Goal: Transaction & Acquisition: Book appointment/travel/reservation

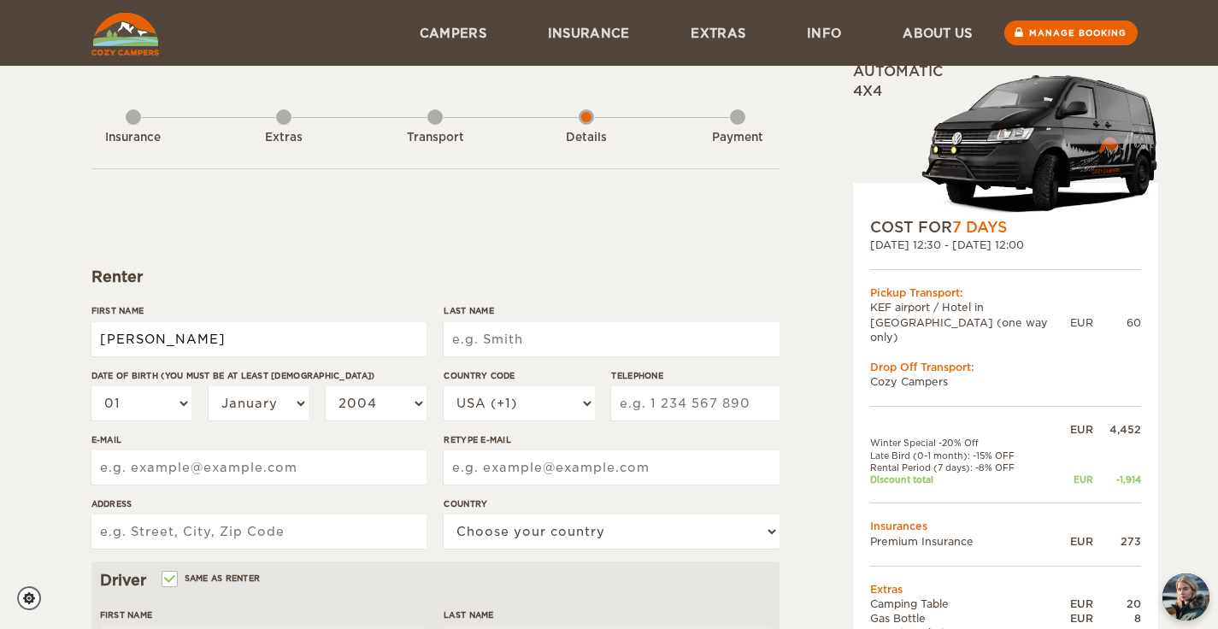
type input "[PERSON_NAME]"
click at [118, 404] on select "01 02 03 04 05 06 07 08 09 10 11 12 13 14 15 16 17 18 19 20 21 22 23 24 25 26 2…" at bounding box center [141, 403] width 101 height 34
type input "[PERSON_NAME]"
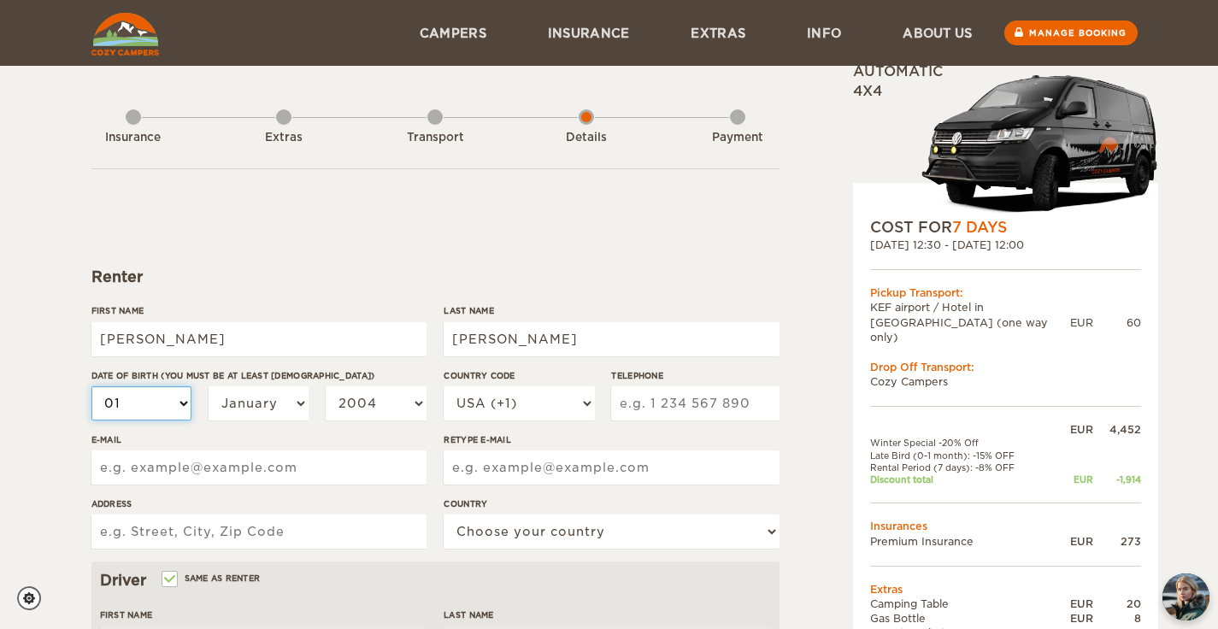
select select "06"
select select "1988"
select select "44"
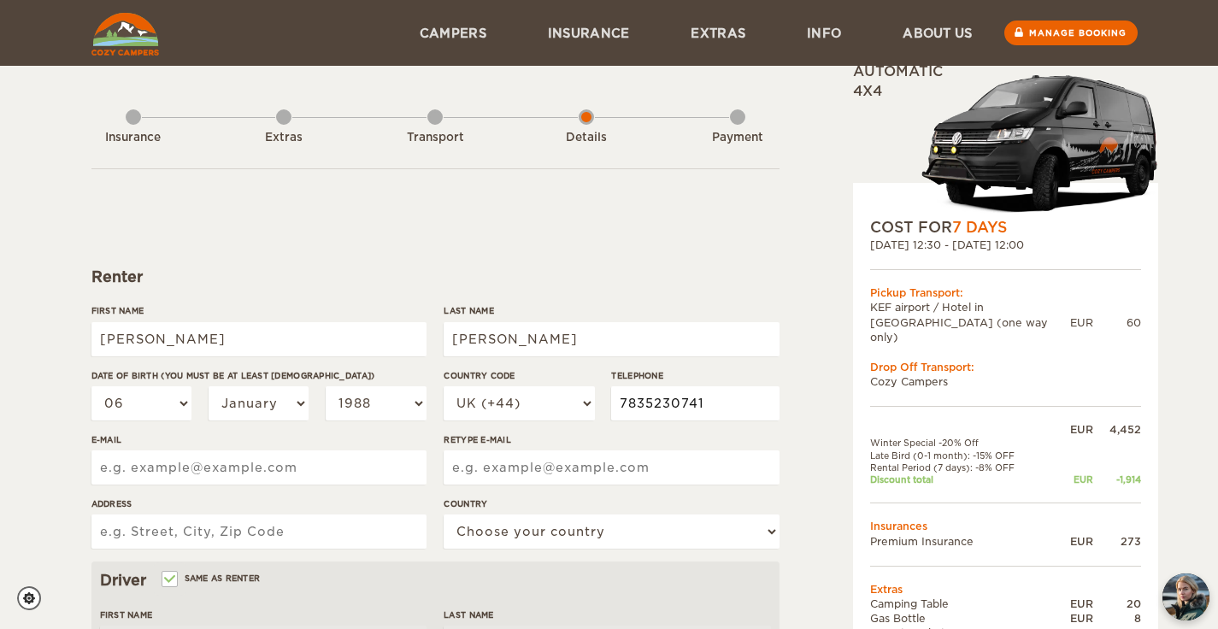
type input "7835230741"
type input "d"
type input "dimitris.s.sarris@gmail.com"
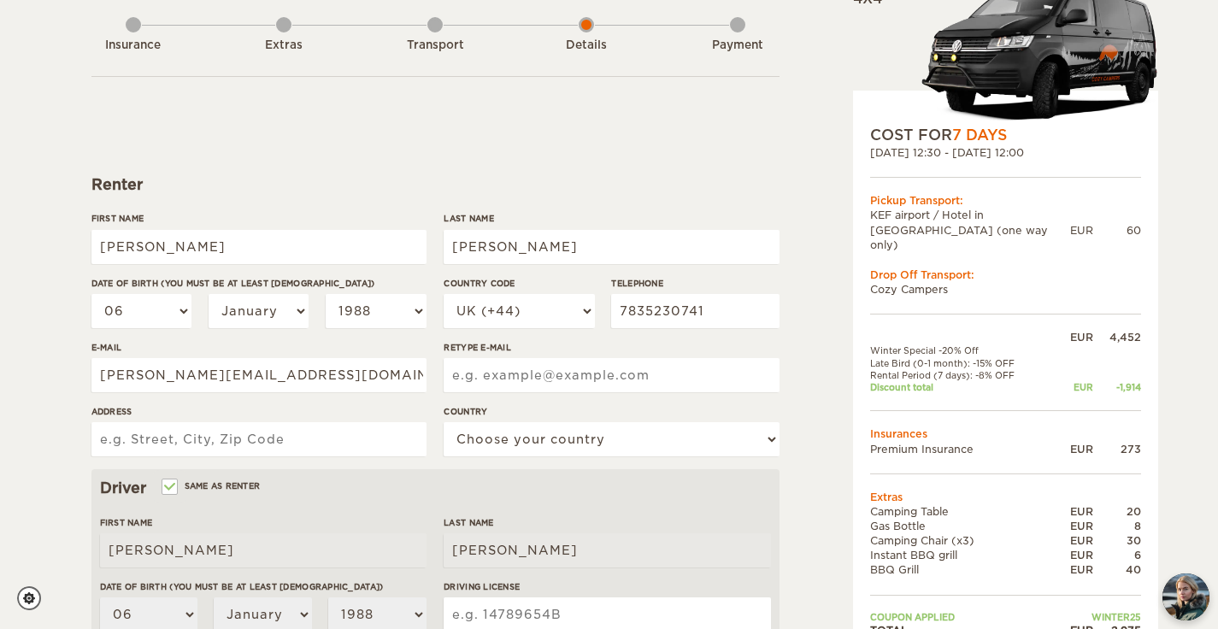
type input "N"
type input "Balmes road 4"
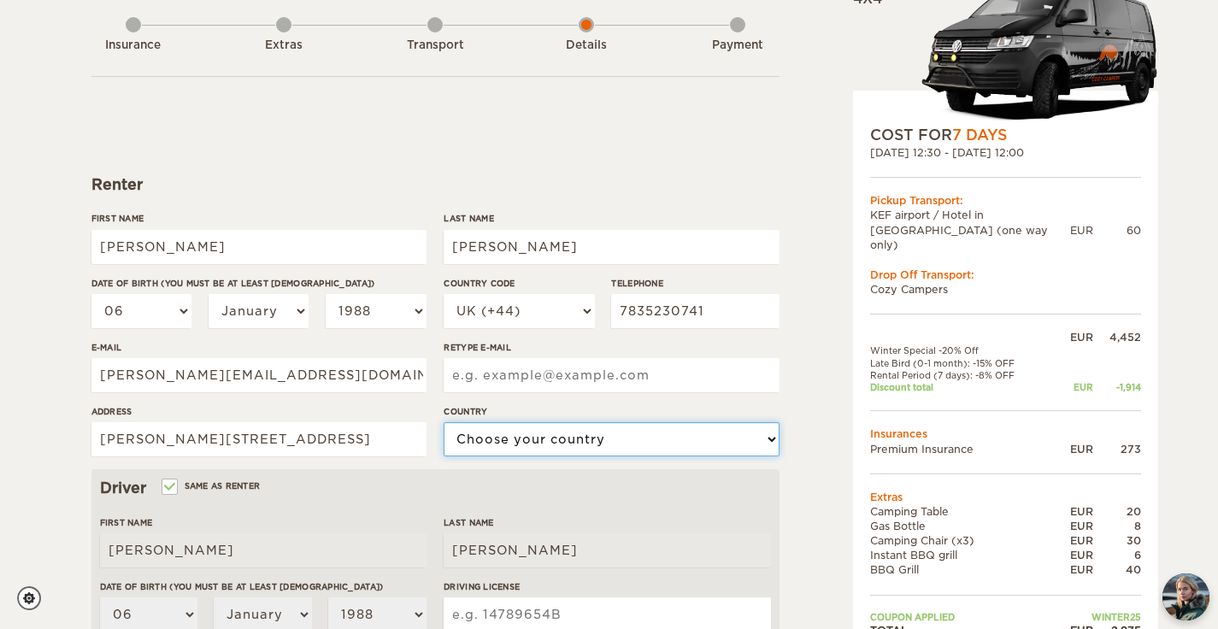
select select "221"
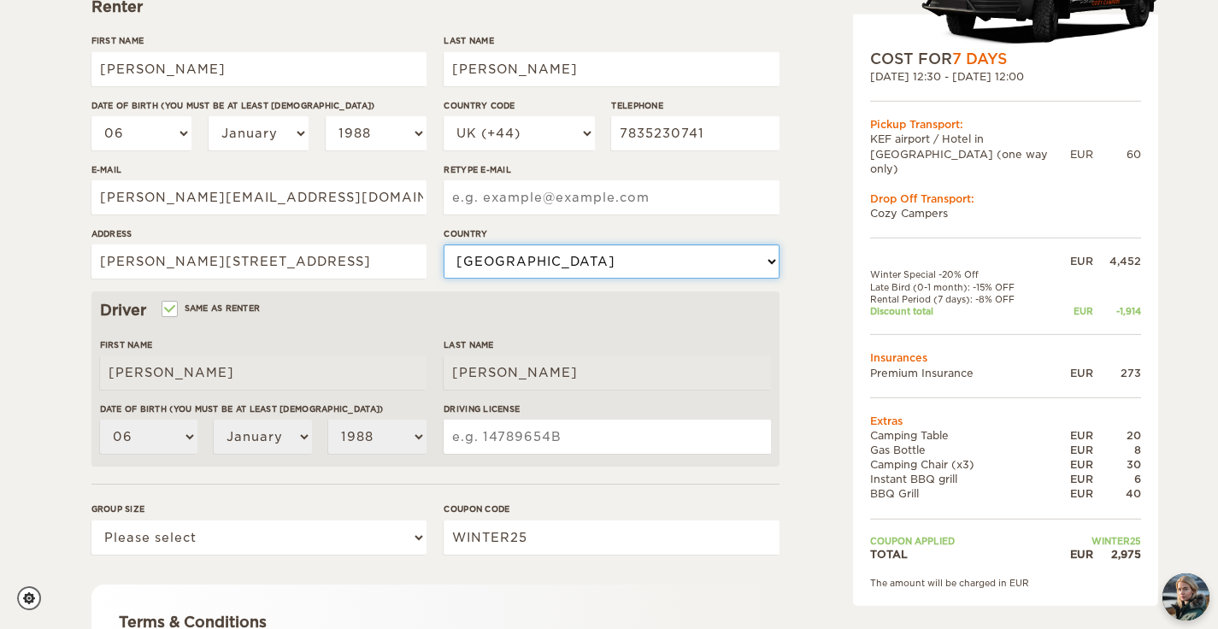
scroll to position [274, 0]
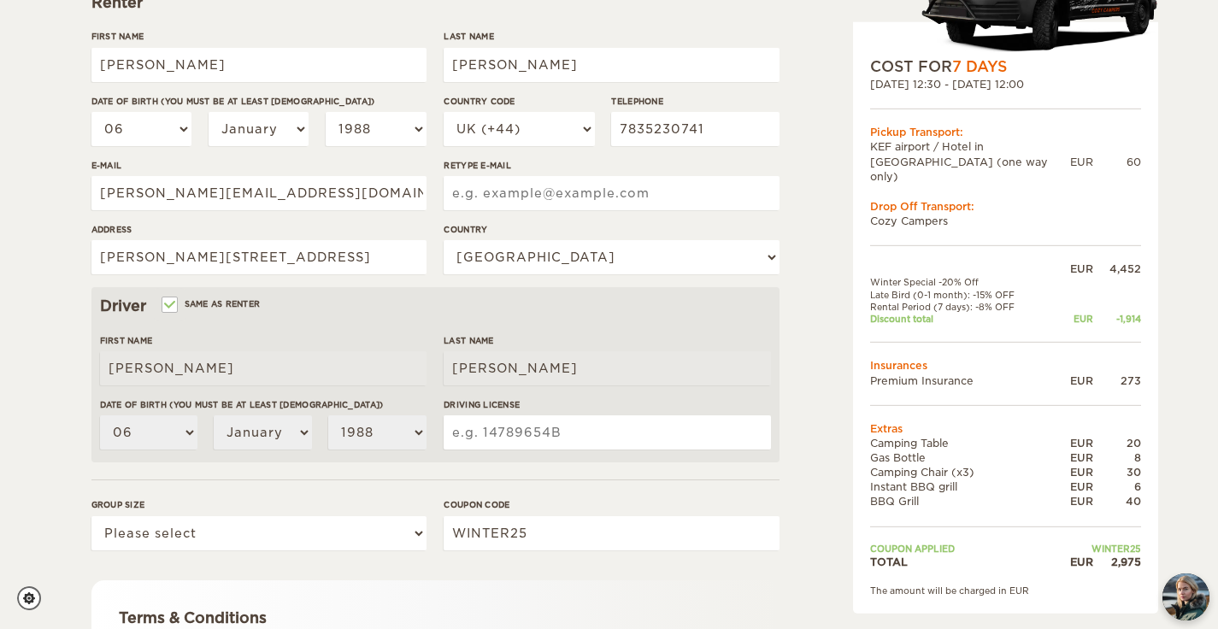
click at [523, 440] on input "Driving License" at bounding box center [607, 432] width 327 height 34
paste input "580116368"
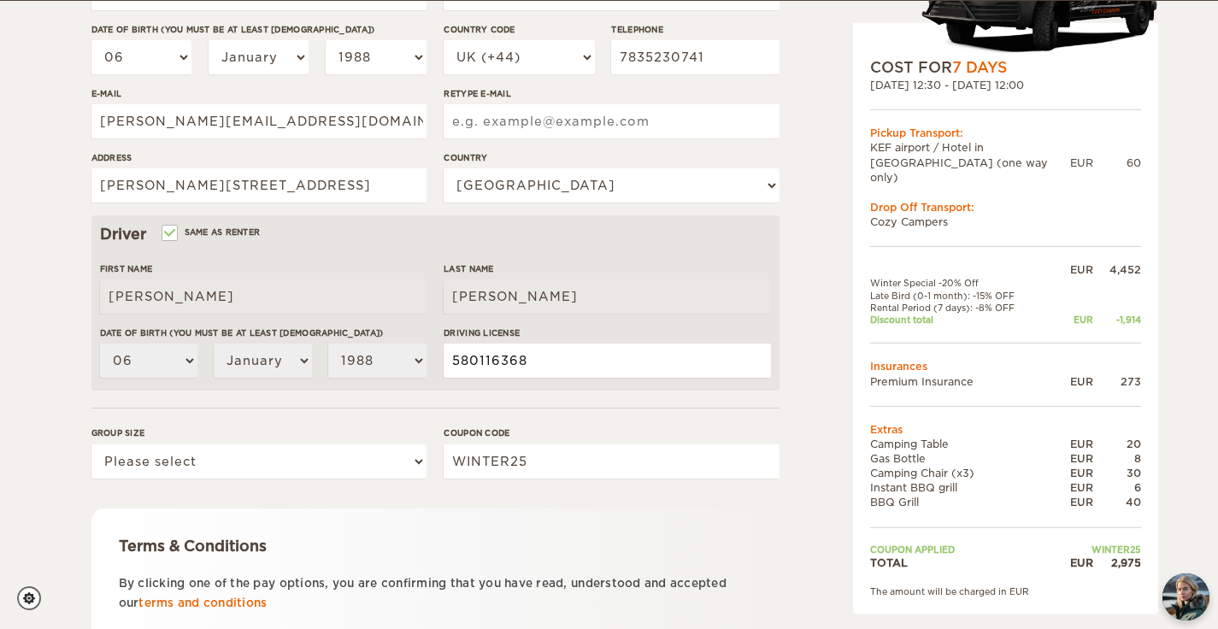
scroll to position [347, 0]
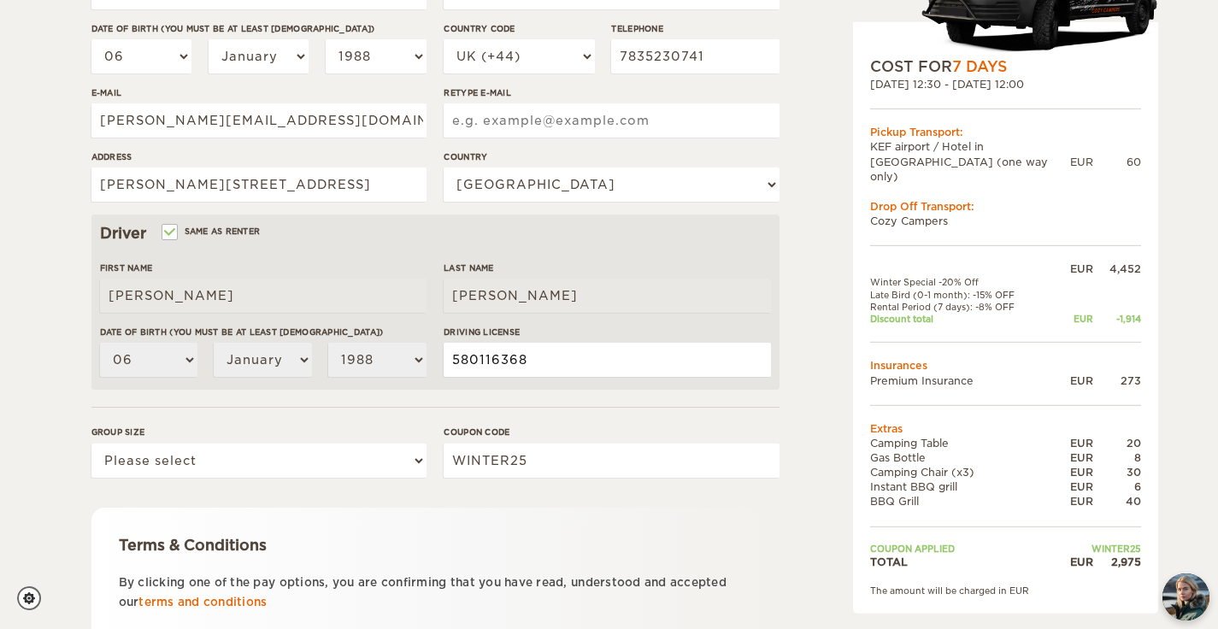
type input "580116368"
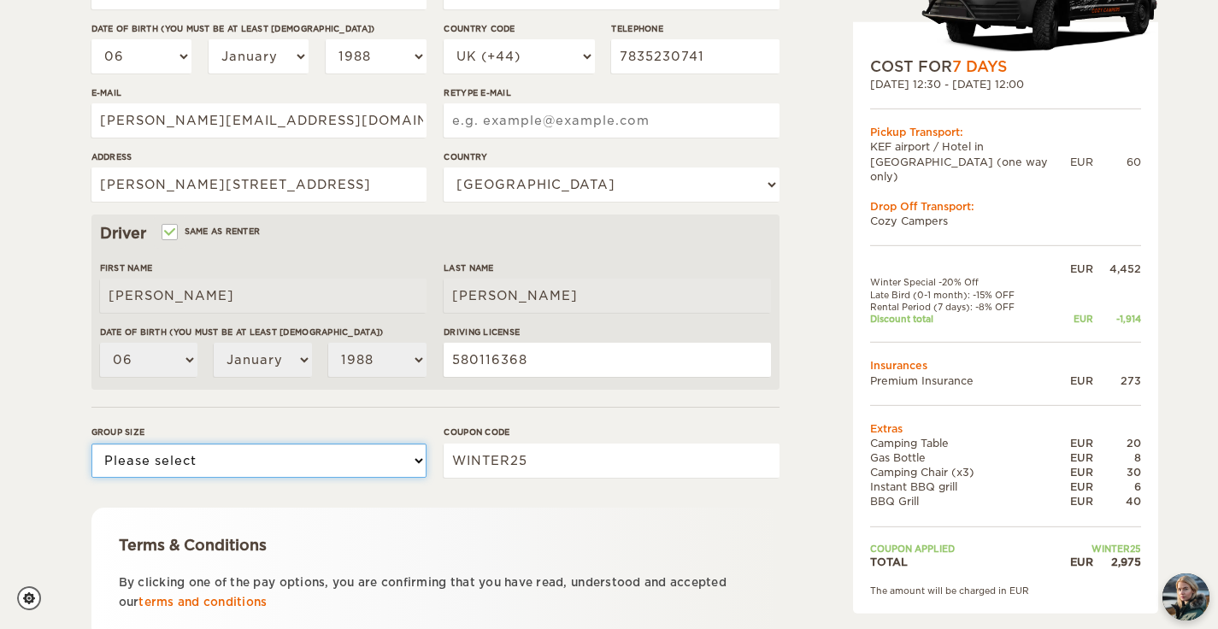
select select "2"
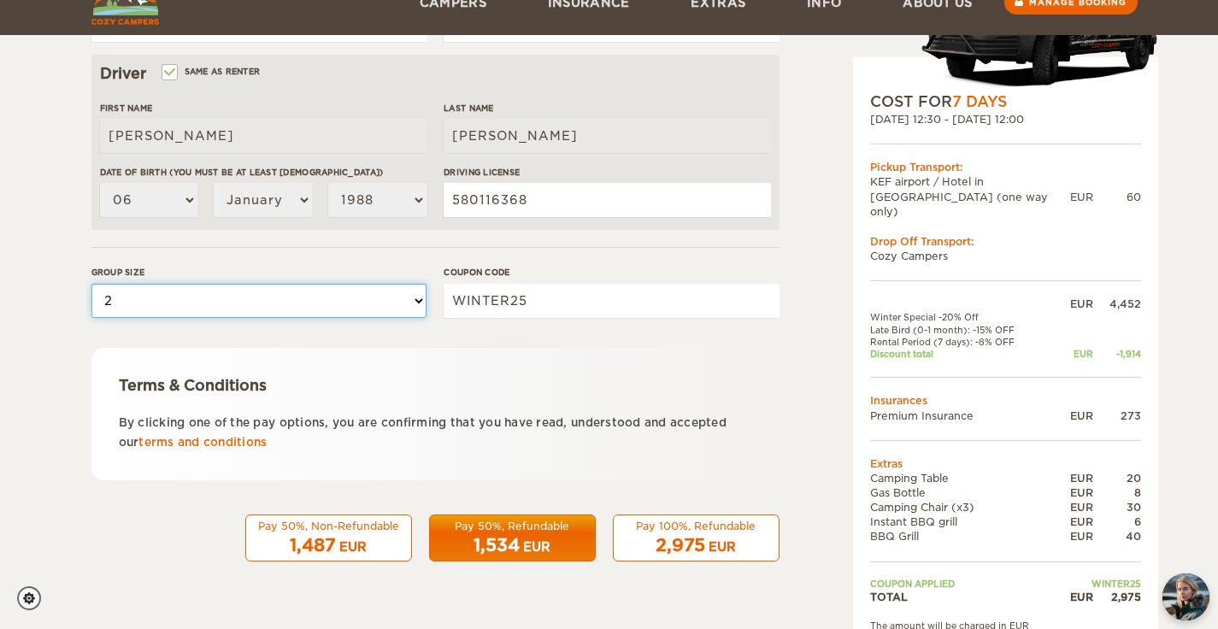
scroll to position [506, 0]
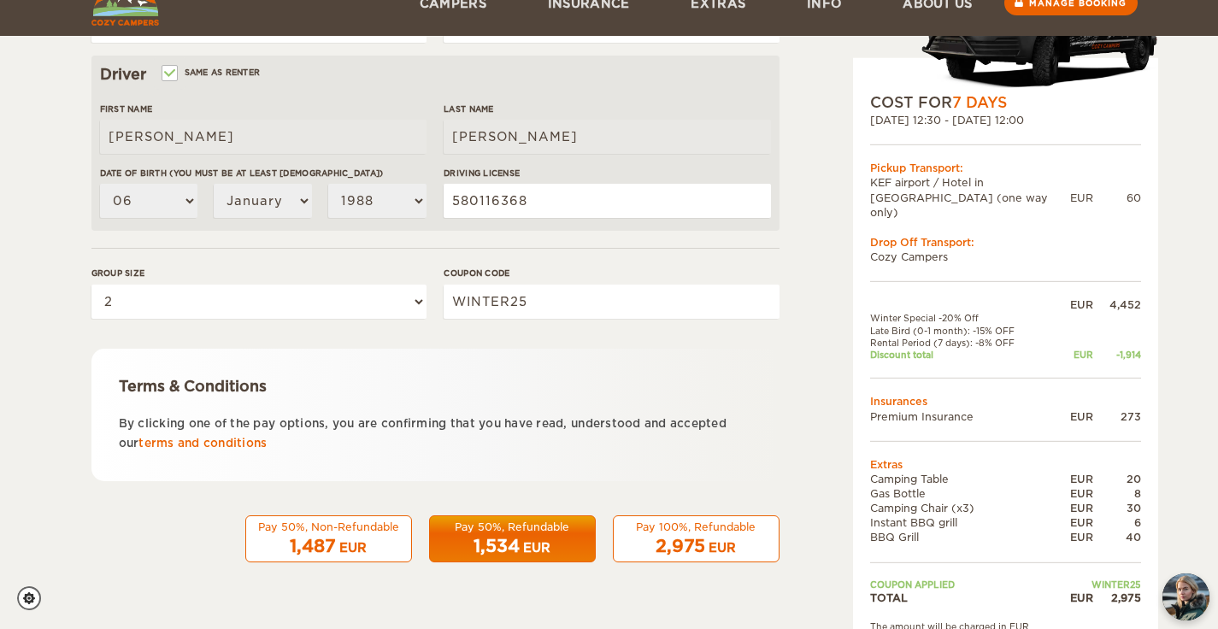
click at [334, 551] on span "1,487" at bounding box center [313, 546] width 46 height 21
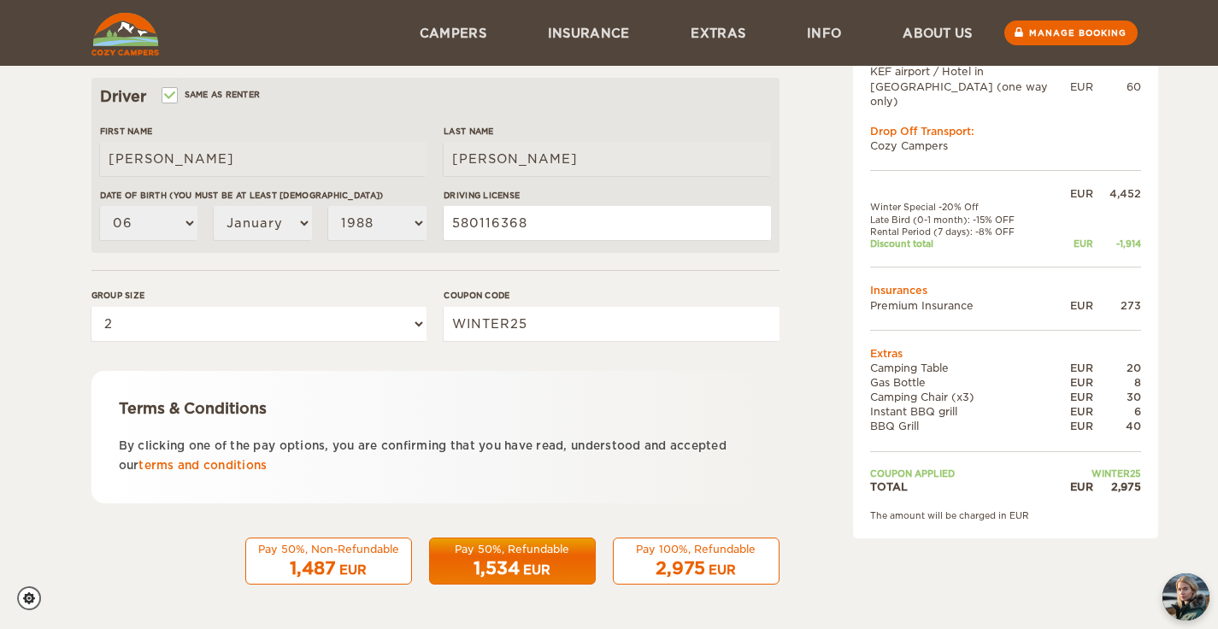
scroll to position [227, 0]
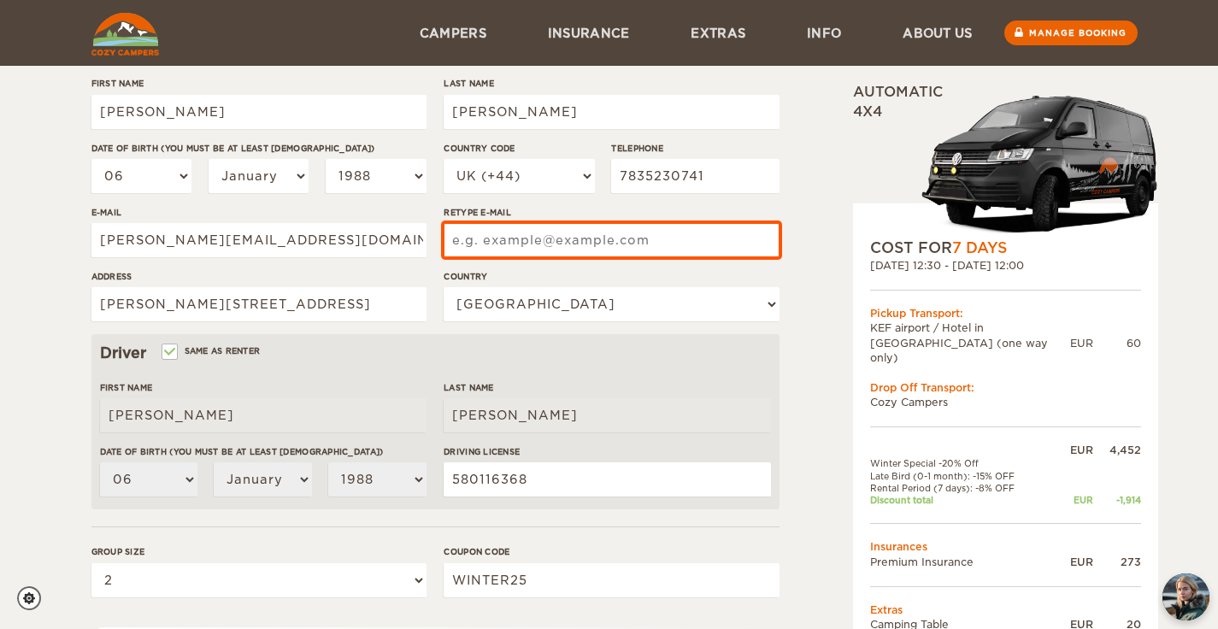
type input "dimitris.s.sarris@gmail.com"
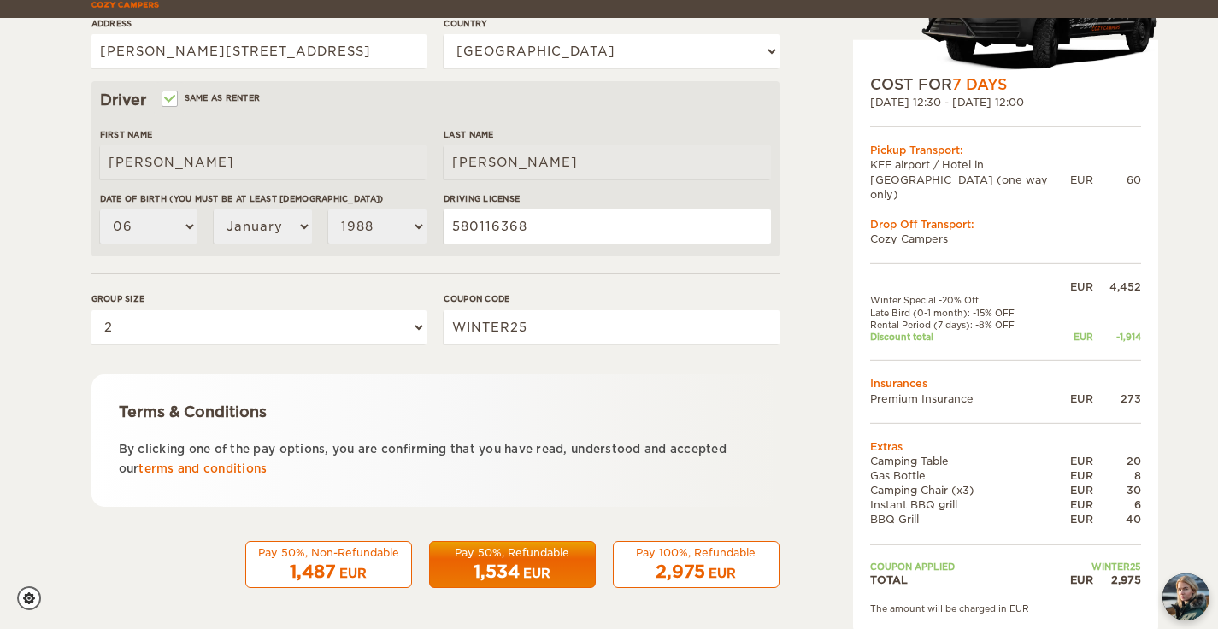
scroll to position [480, 0]
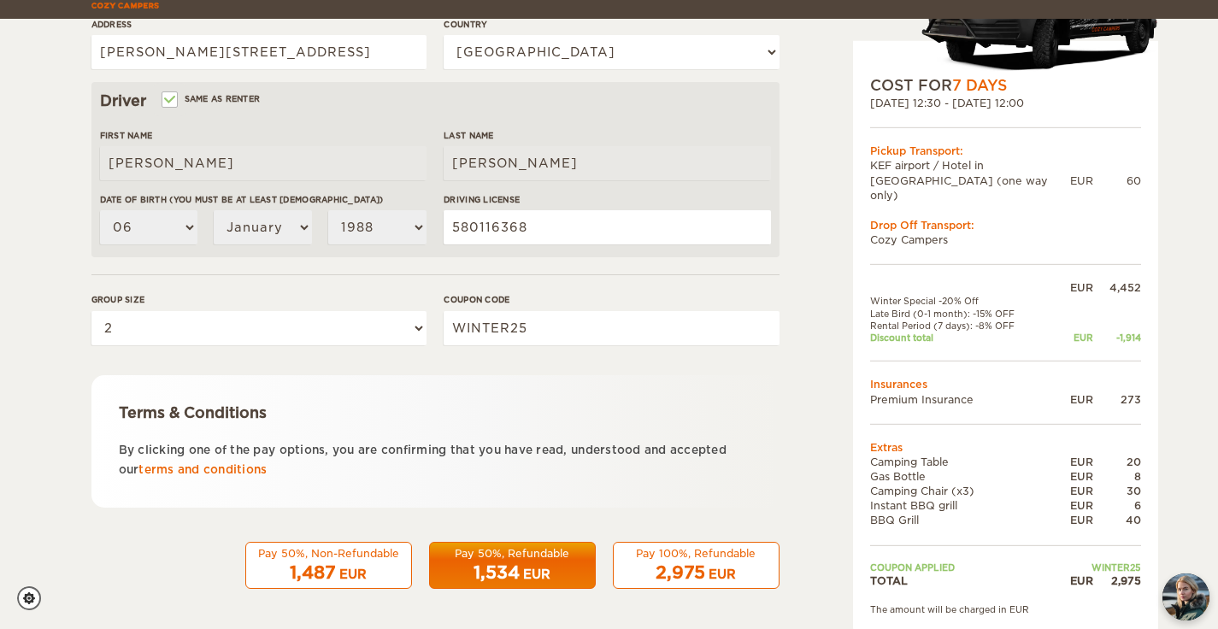
click at [350, 561] on div "1,487 EUR" at bounding box center [328, 573] width 144 height 25
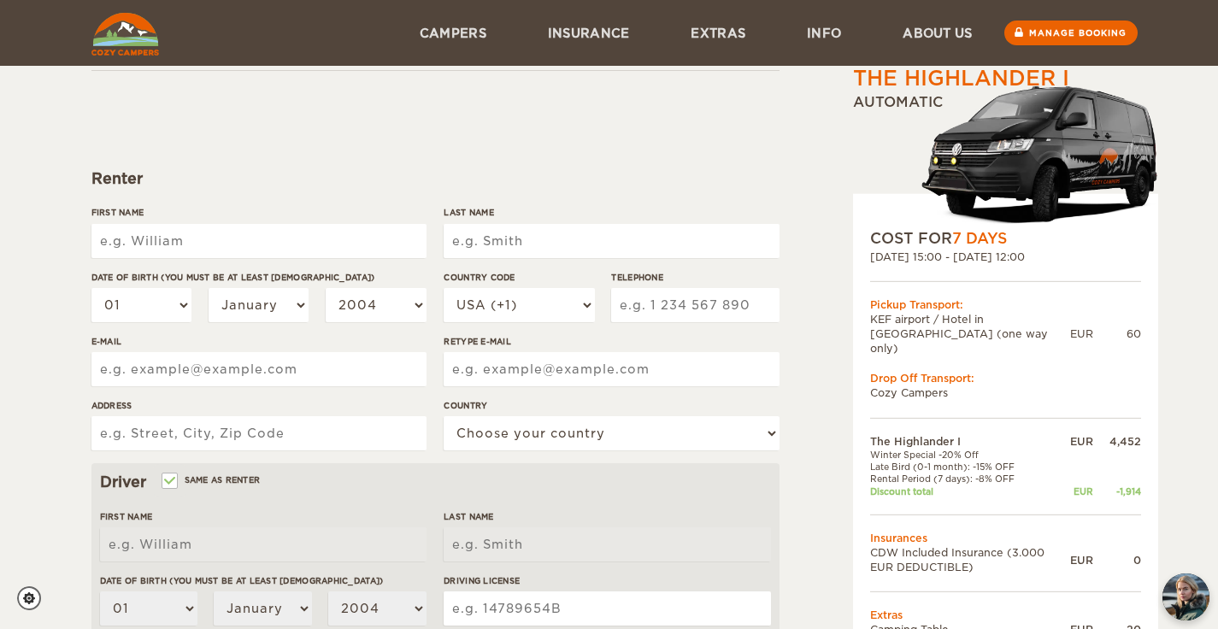
scroll to position [77, 0]
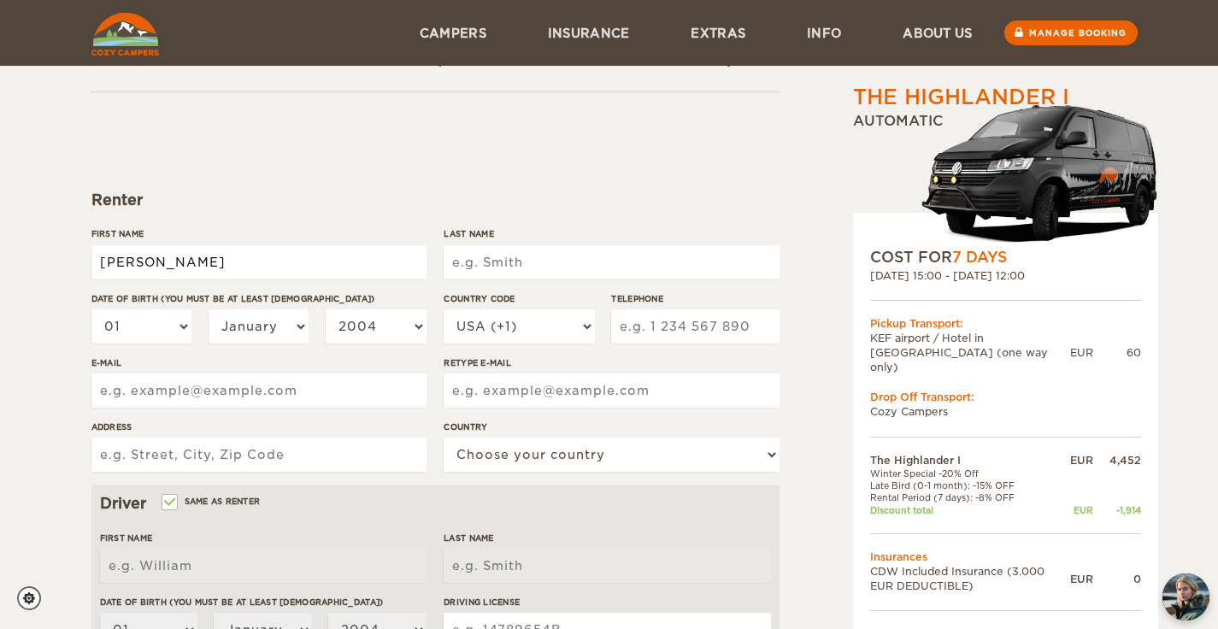
type input "[PERSON_NAME]"
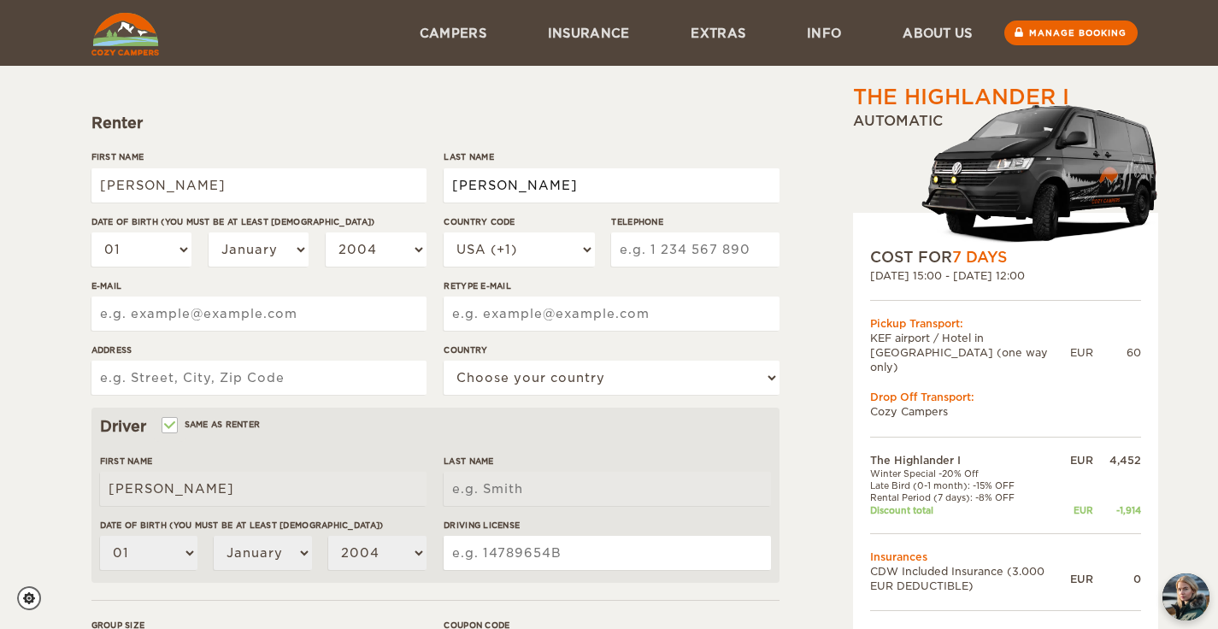
scroll to position [154, 0]
type input "[PERSON_NAME]"
click at [975, 169] on img at bounding box center [1040, 172] width 237 height 150
click at [926, 93] on div "The Highlander I" at bounding box center [961, 97] width 216 height 29
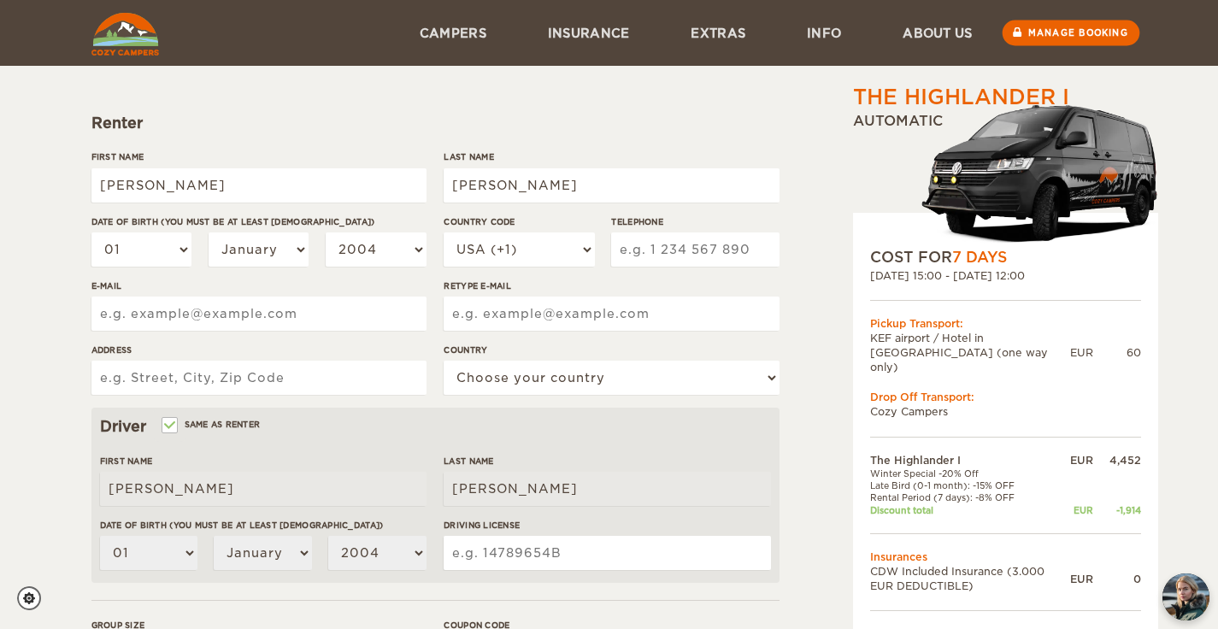
click at [1102, 33] on link "Manage booking" at bounding box center [1071, 34] width 138 height 26
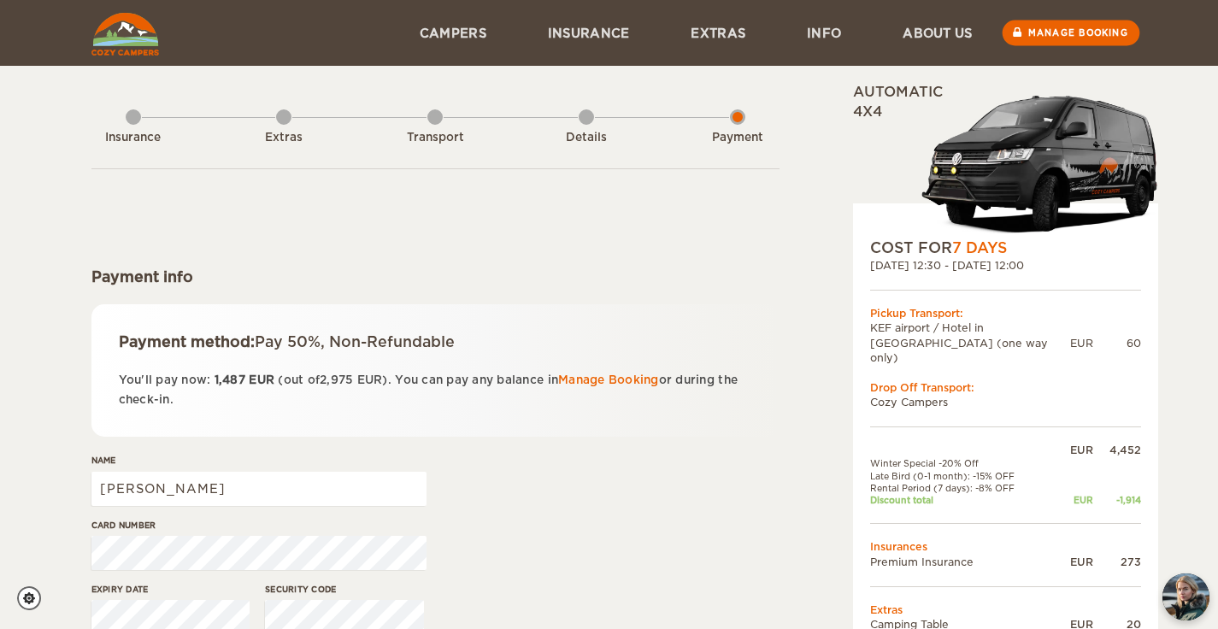
click at [1070, 40] on link "Manage booking" at bounding box center [1071, 34] width 138 height 26
click at [280, 120] on div "Extras" at bounding box center [283, 134] width 15 height 68
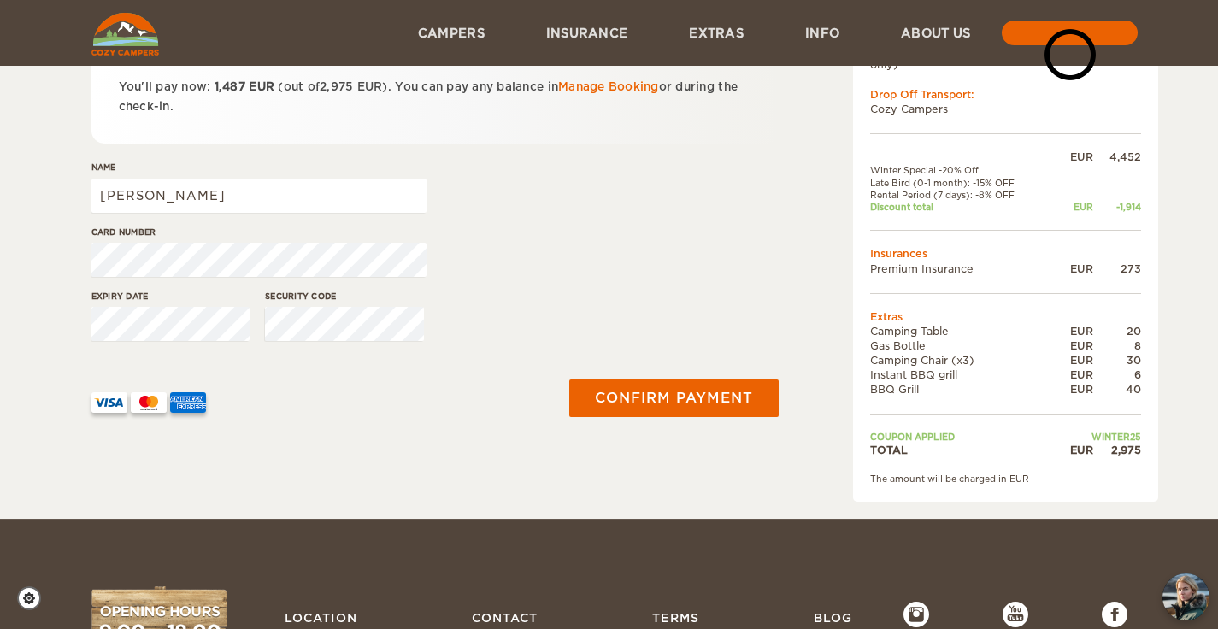
scroll to position [179, 0]
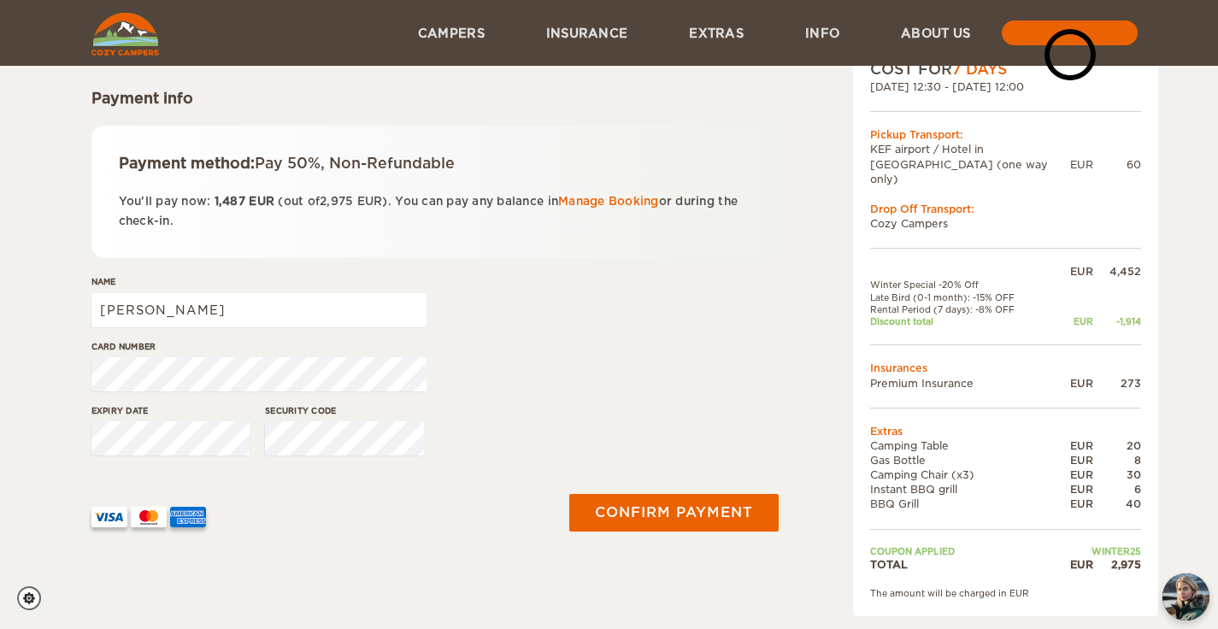
click at [542, 422] on div "Expiry date Security code" at bounding box center [435, 436] width 688 height 64
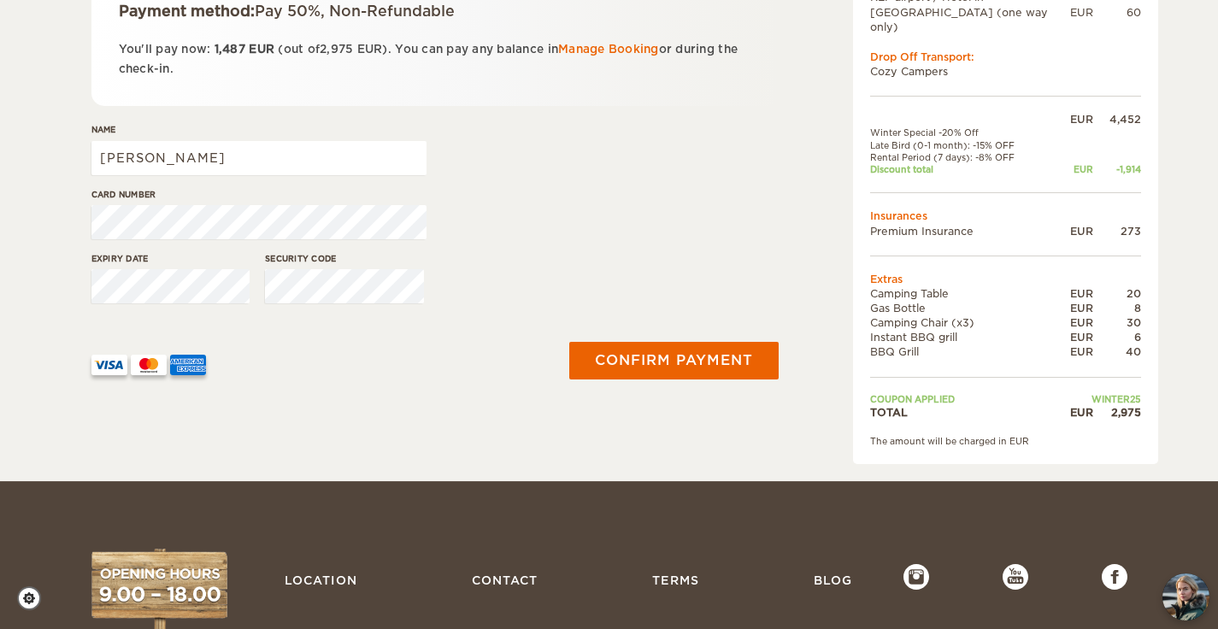
scroll to position [341, 0]
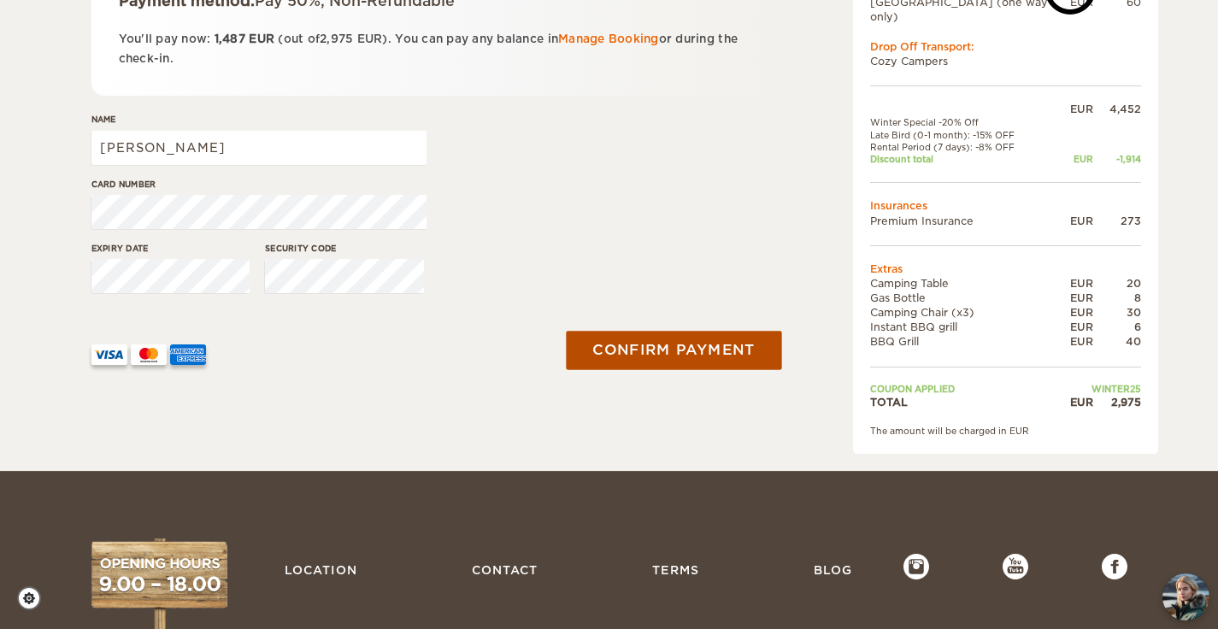
click at [668, 344] on button "Confirm payment" at bounding box center [674, 351] width 215 height 38
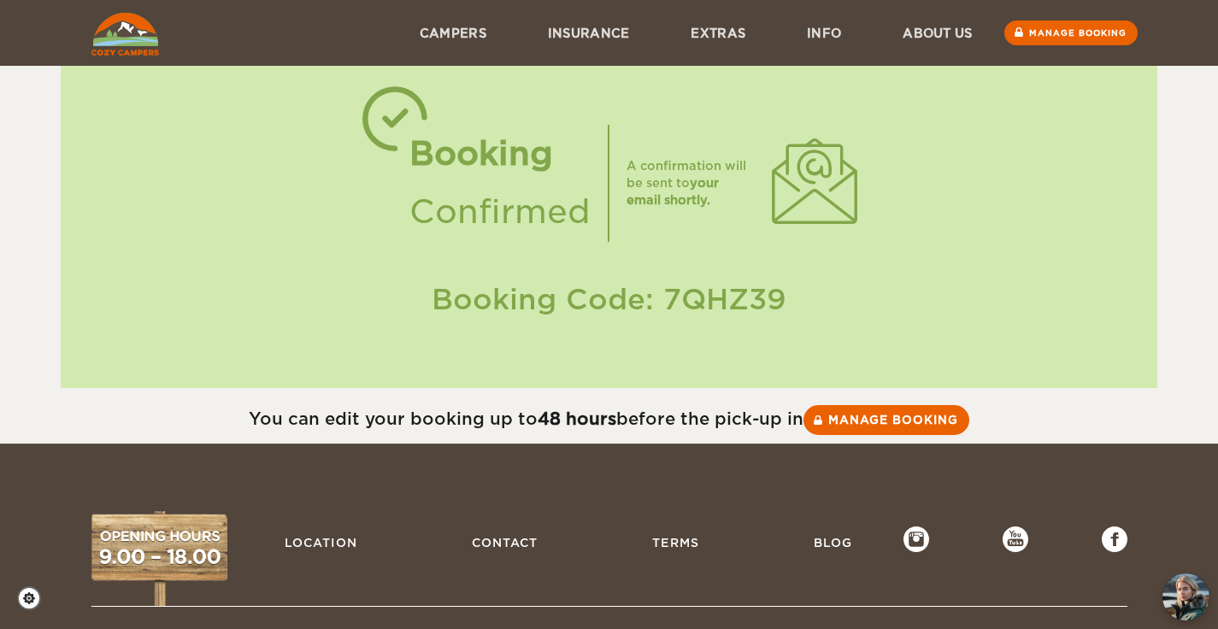
scroll to position [27, 0]
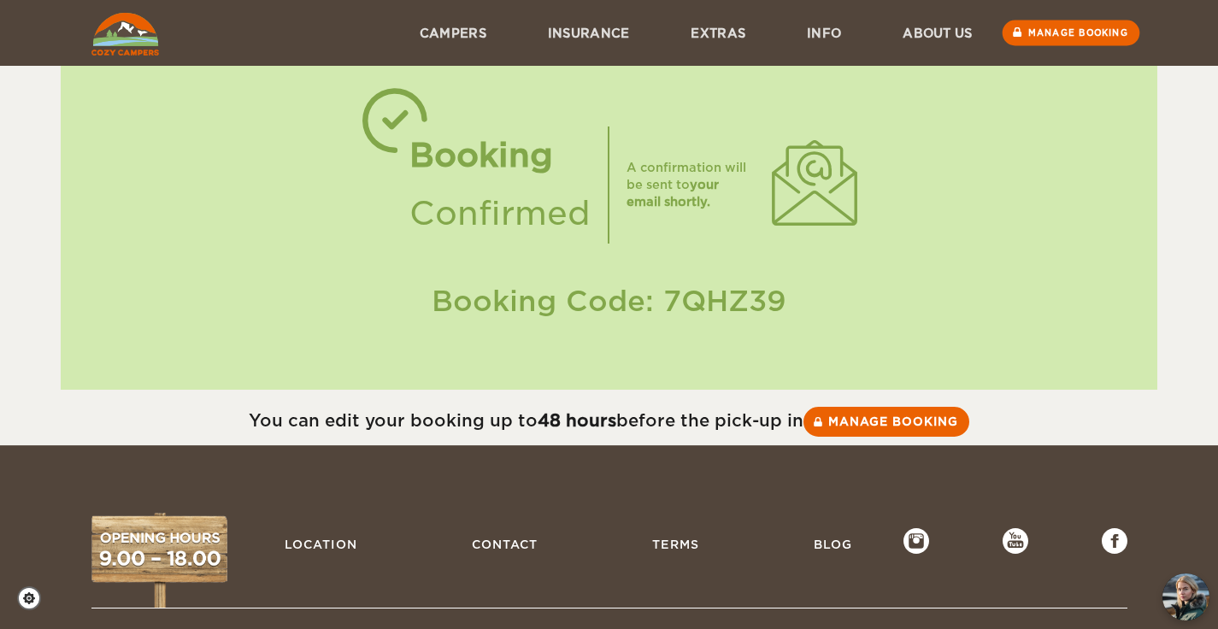
click at [1080, 33] on link "Manage booking" at bounding box center [1071, 34] width 138 height 26
